Goal: Task Accomplishment & Management: Manage account settings

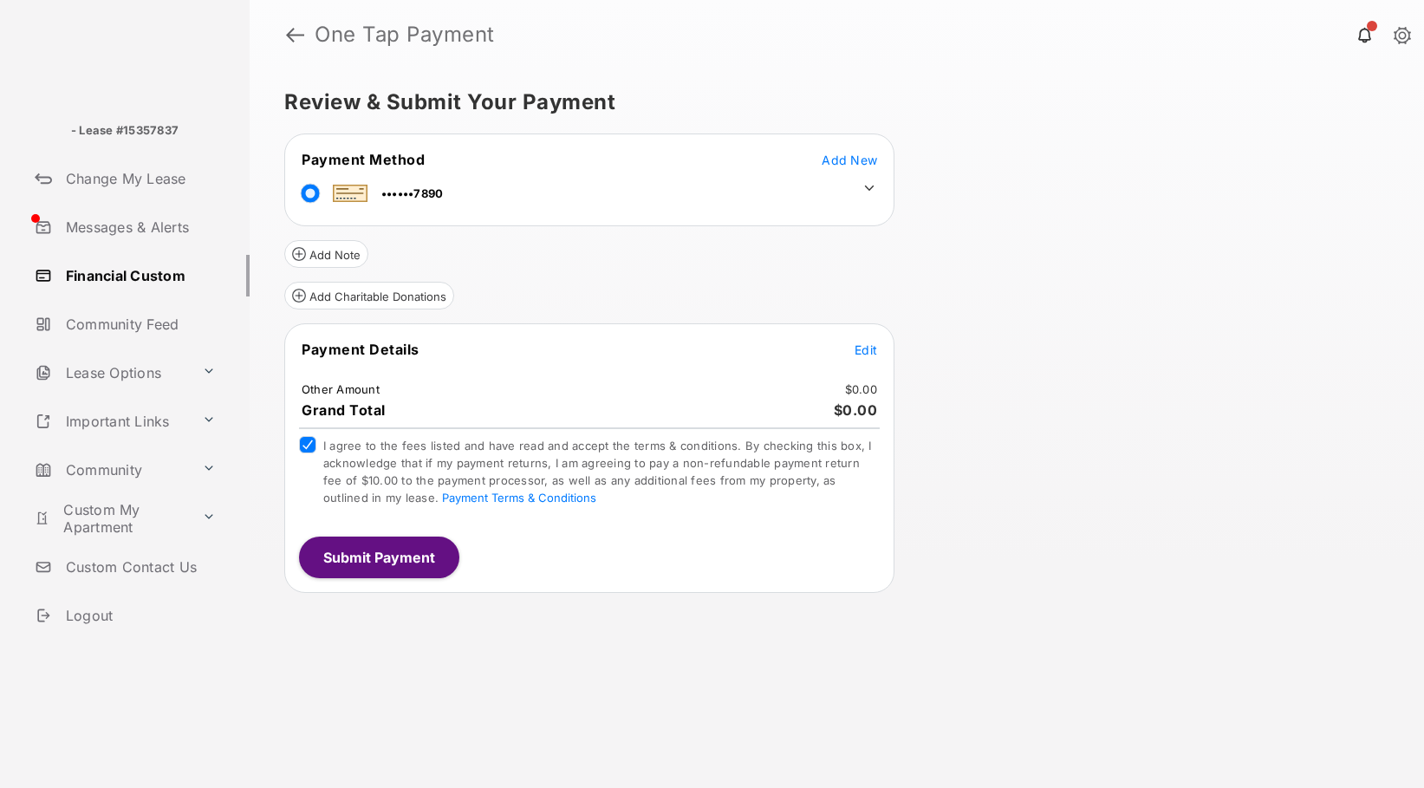
click at [867, 348] on span "Edit" at bounding box center [866, 349] width 23 height 15
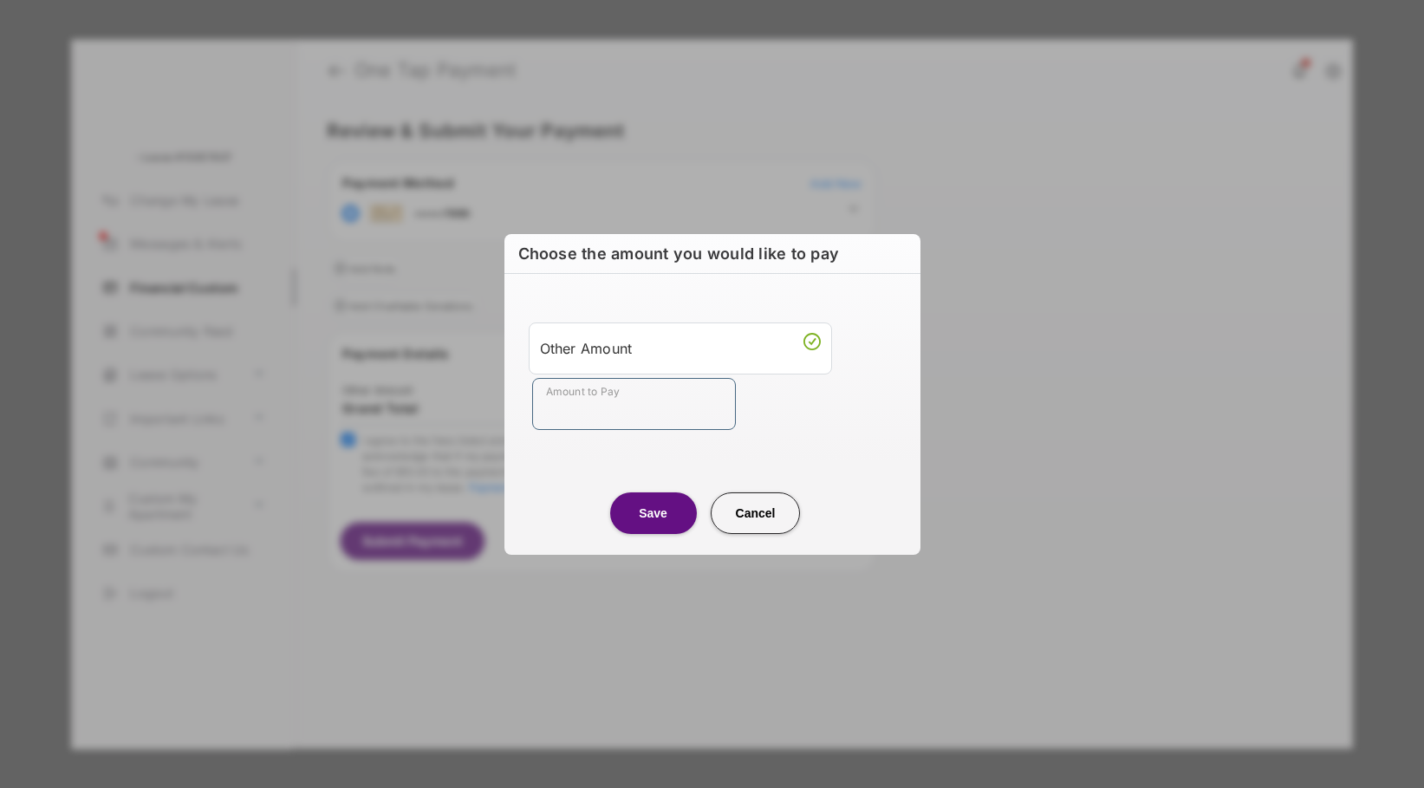
click at [640, 415] on input "Amount to Pay" at bounding box center [634, 404] width 204 height 52
type input "**"
click at [653, 512] on button "Save" at bounding box center [653, 513] width 87 height 42
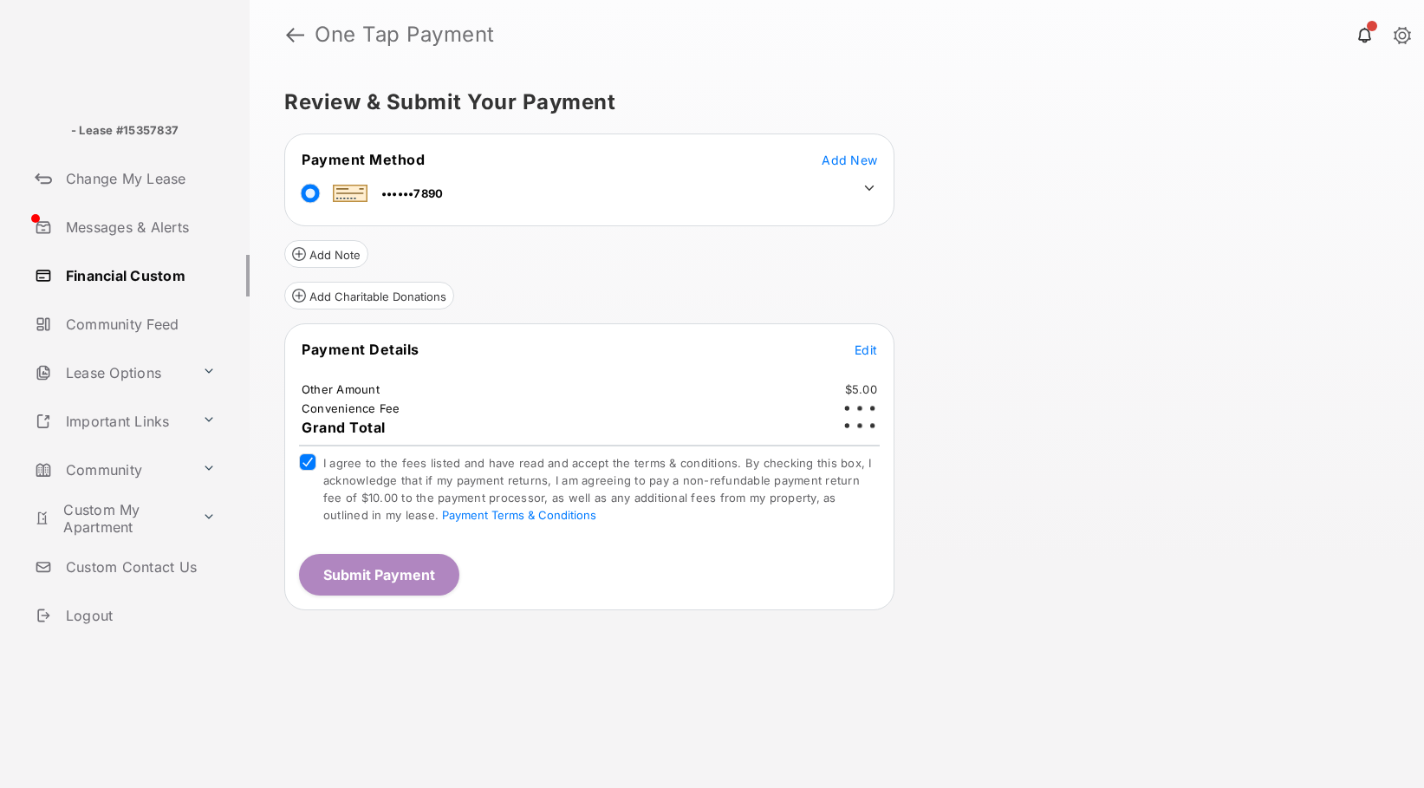
click at [870, 180] on icon at bounding box center [869, 188] width 16 height 16
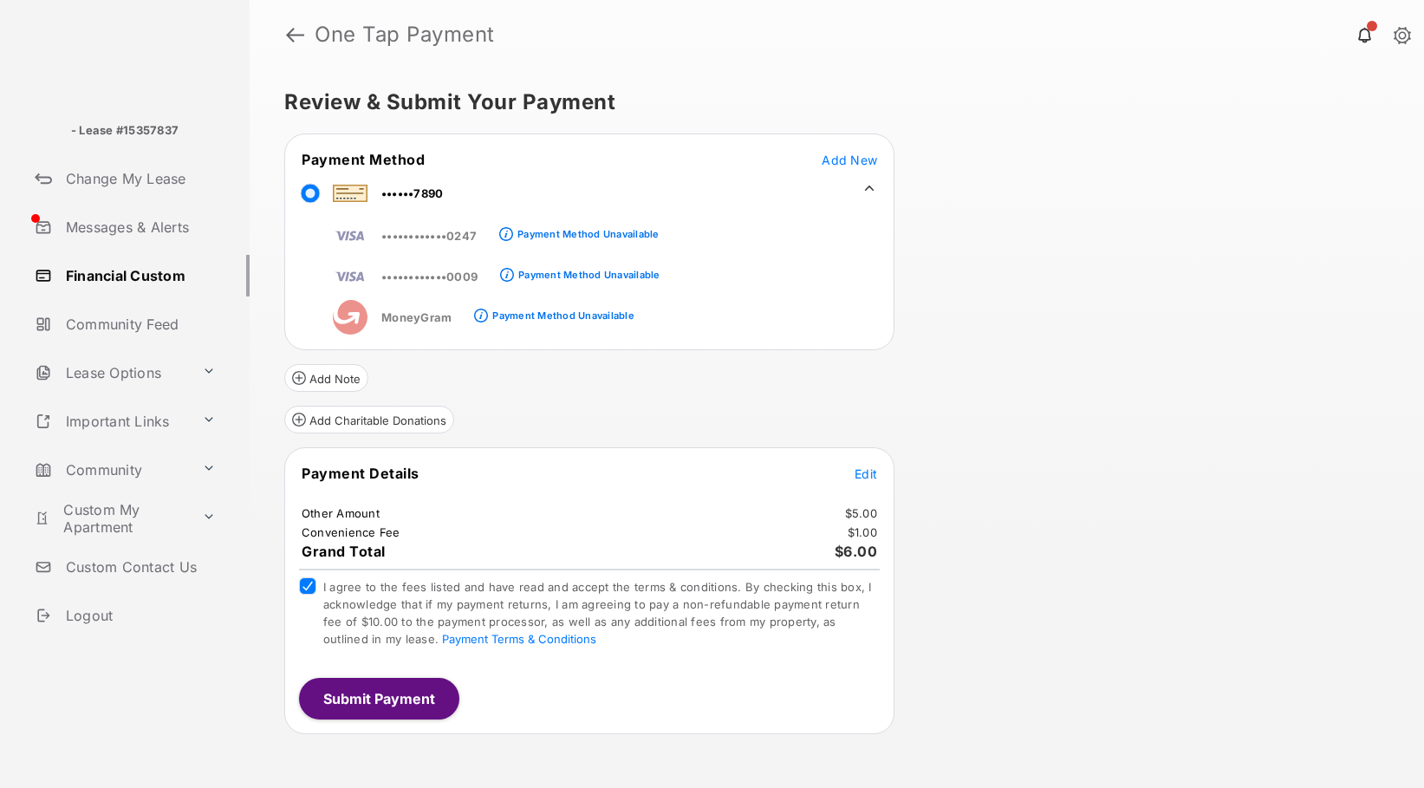
click at [855, 154] on span "Add New" at bounding box center [849, 160] width 55 height 15
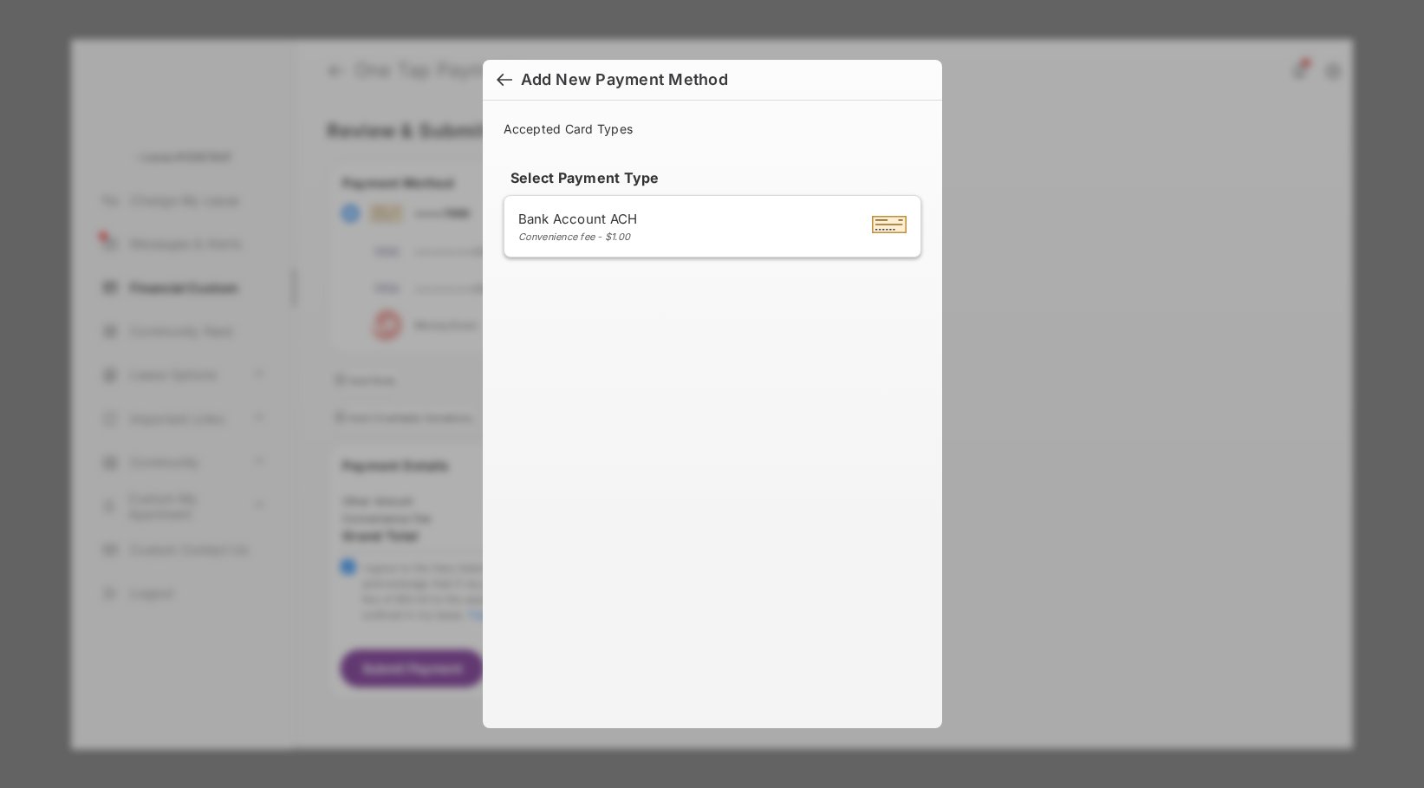
click at [686, 229] on div "Bank Account ACH Convenience fee - $1.00" at bounding box center [712, 226] width 388 height 33
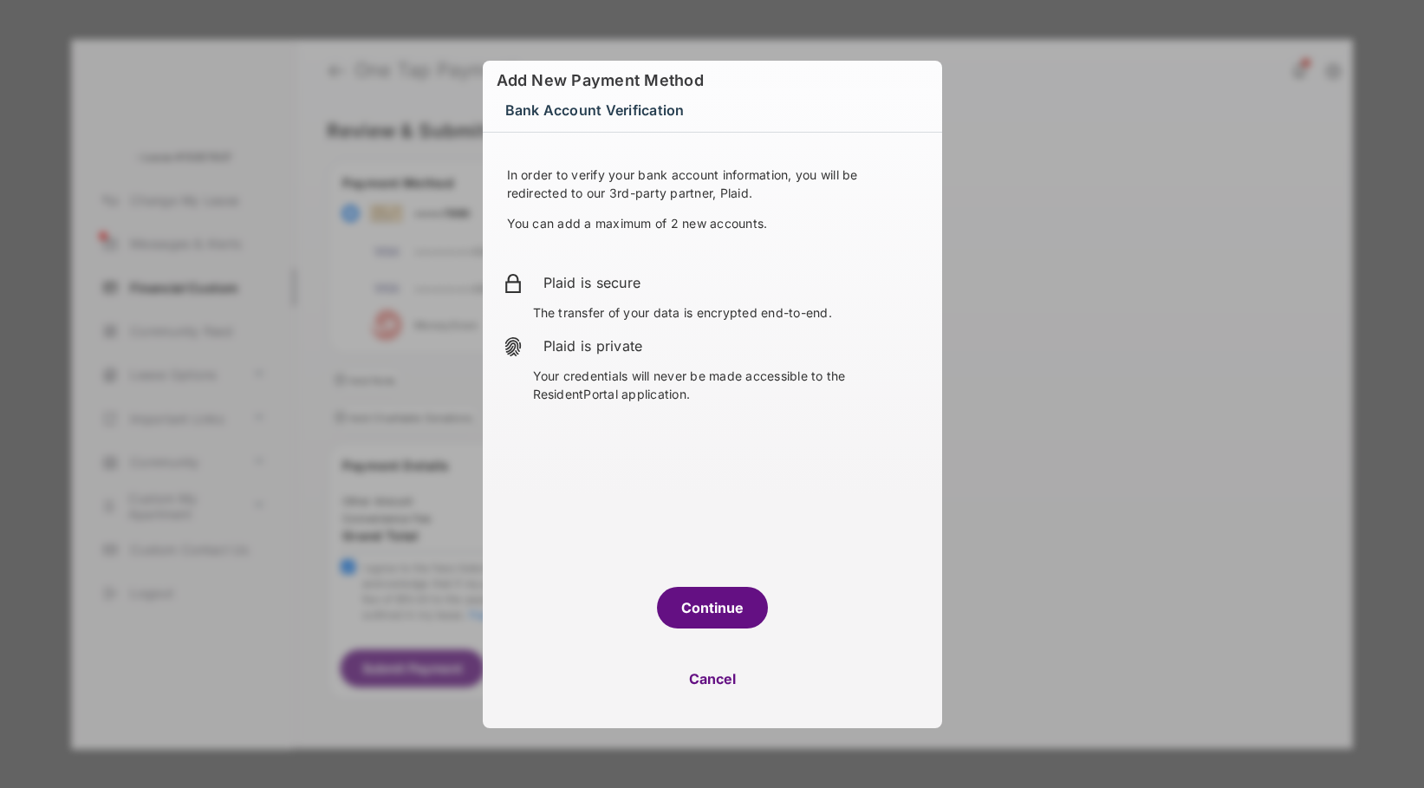
click at [704, 686] on button "Cancel" at bounding box center [712, 679] width 459 height 42
select select "**"
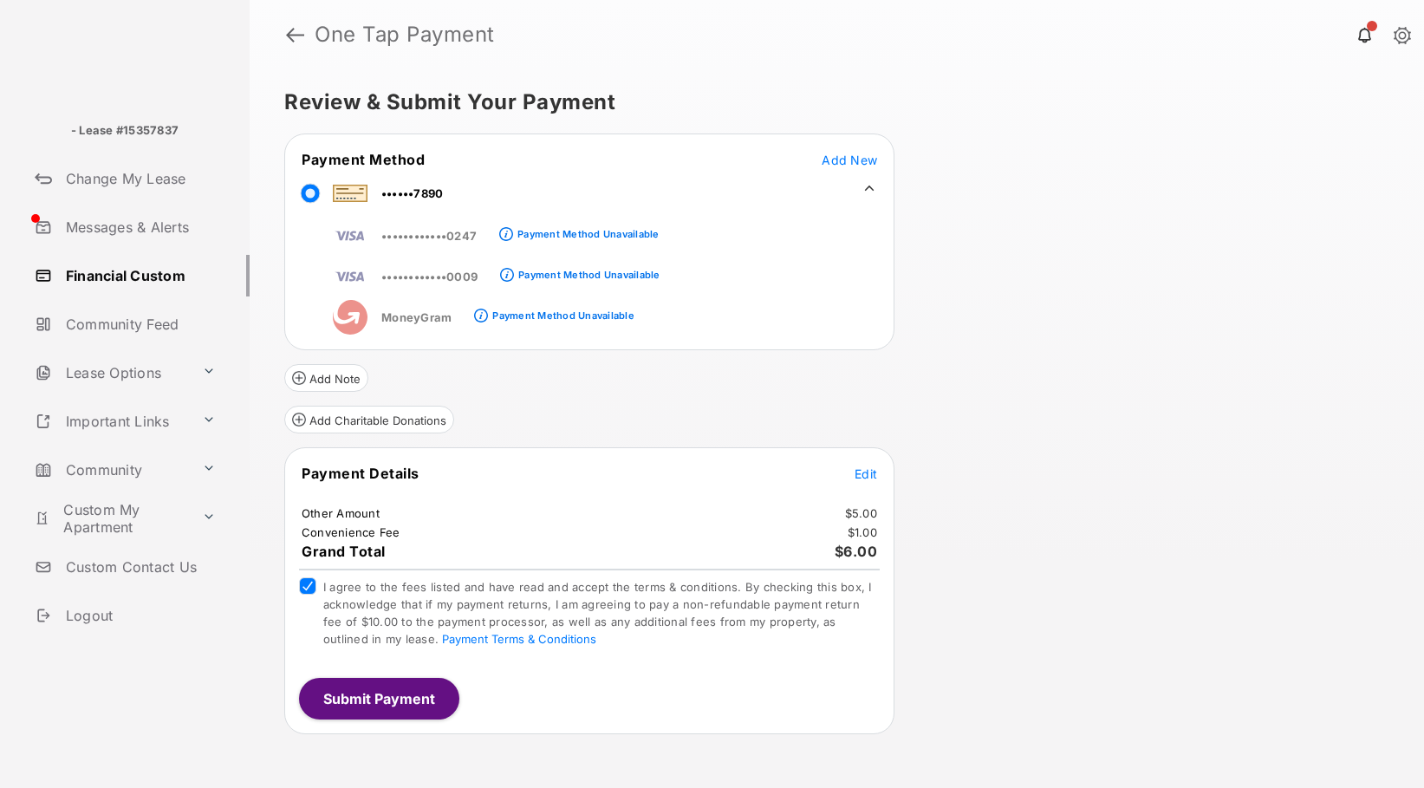
click at [864, 156] on span "Add New" at bounding box center [849, 160] width 55 height 15
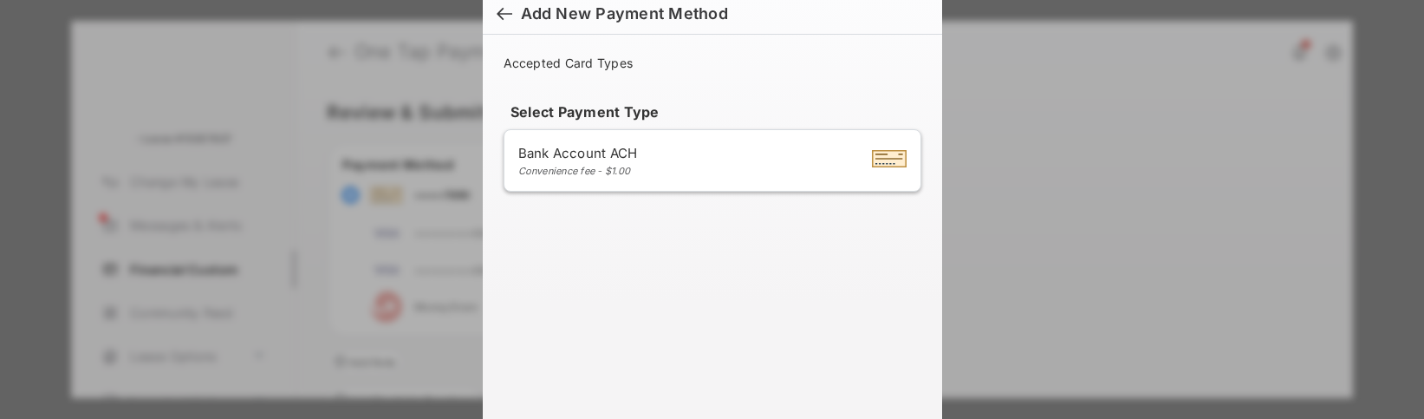
click at [503, 12] on div at bounding box center [505, 15] width 16 height 19
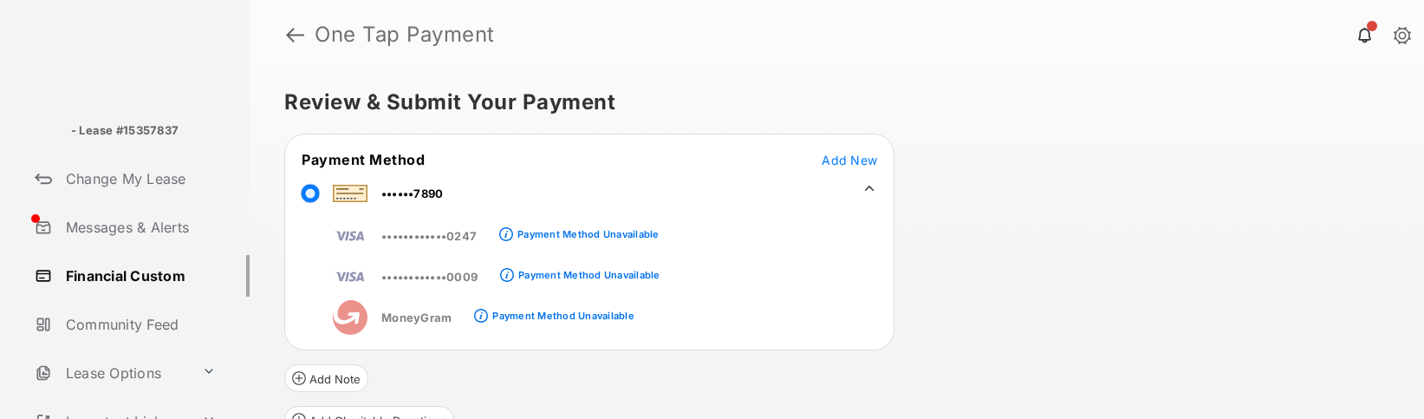
click at [864, 163] on span "Add New" at bounding box center [849, 160] width 55 height 15
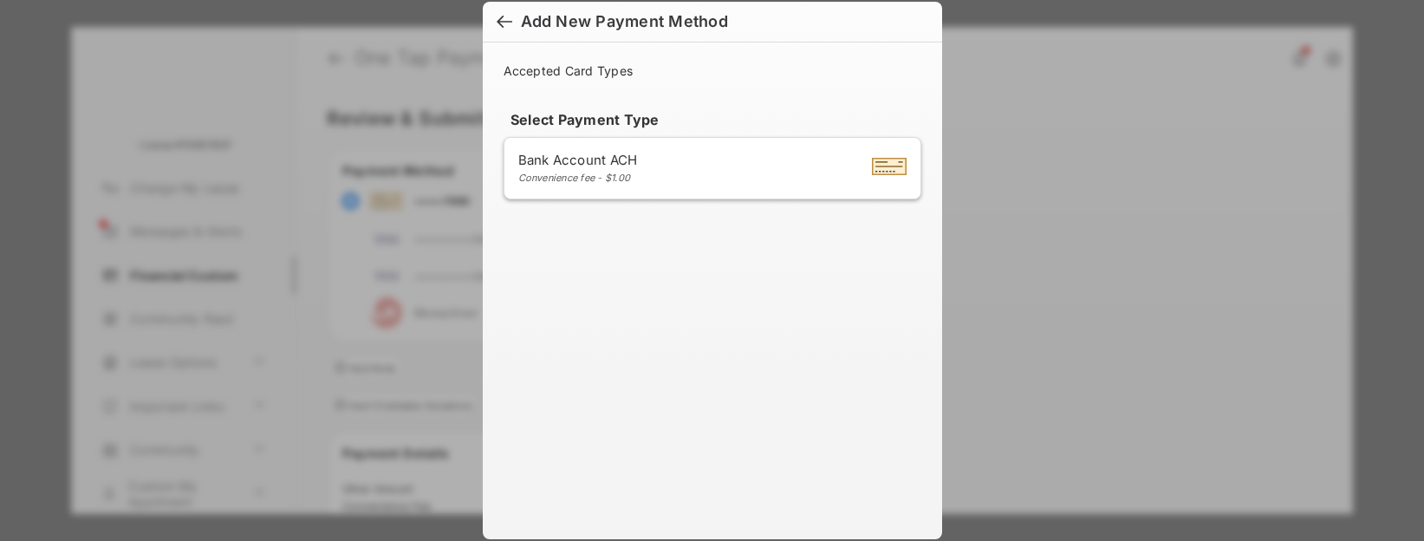
click at [497, 23] on div at bounding box center [505, 23] width 16 height 19
